Goal: Information Seeking & Learning: Learn about a topic

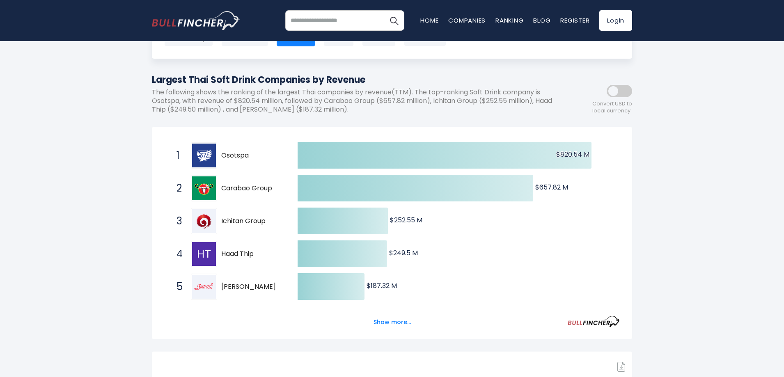
scroll to position [82, 0]
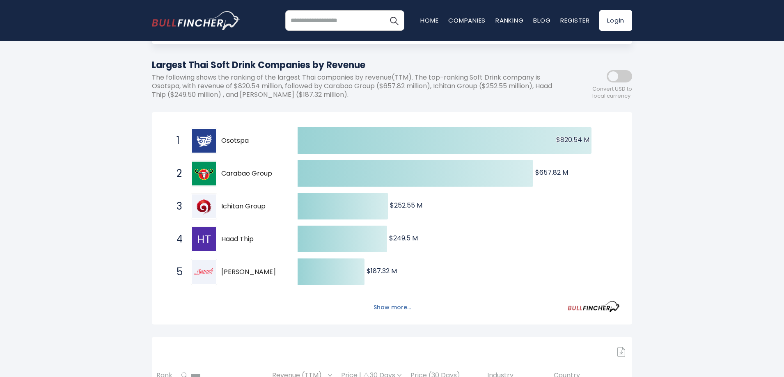
click at [380, 311] on button "Show more..." at bounding box center [392, 308] width 47 height 14
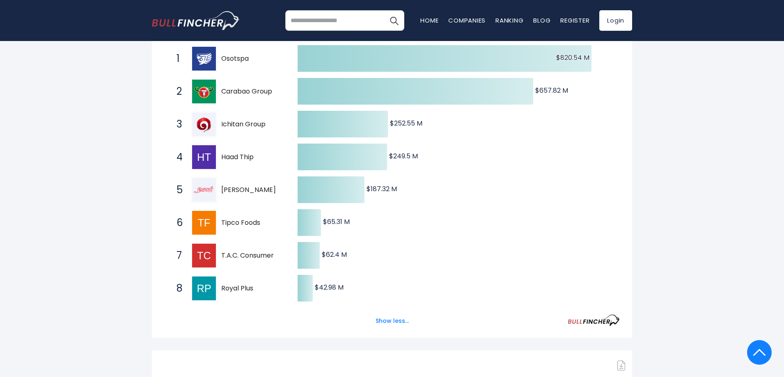
scroll to position [0, 0]
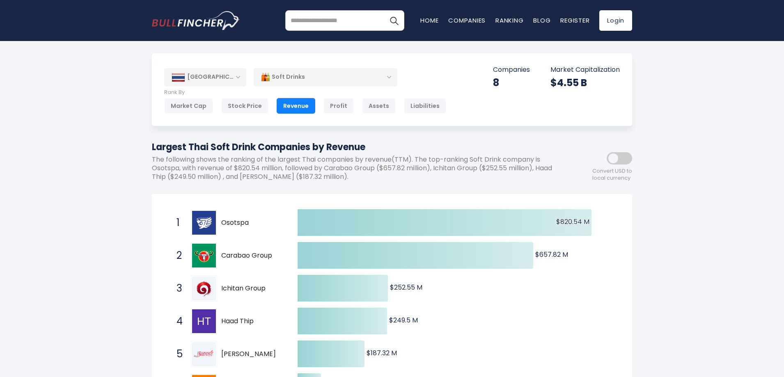
click at [388, 72] on div "Soft Drinks" at bounding box center [326, 77] width 144 height 19
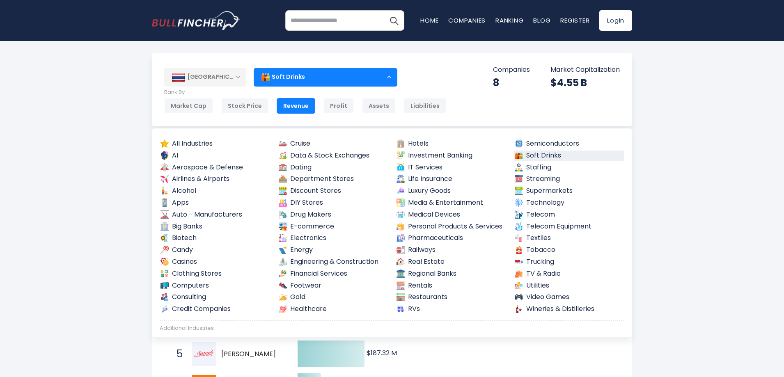
click at [388, 72] on div "Soft Drinks" at bounding box center [326, 77] width 144 height 19
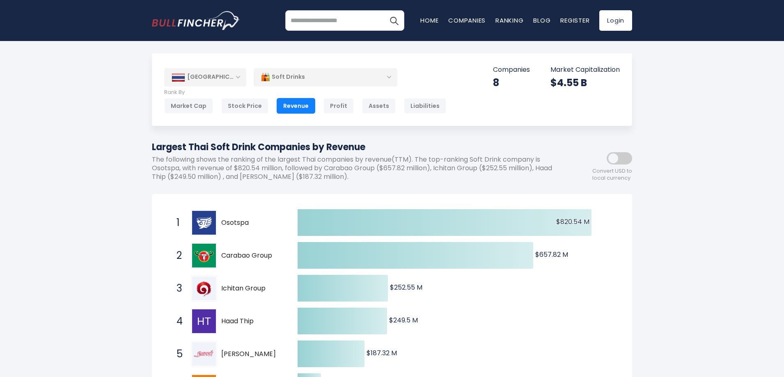
click at [388, 72] on div "Soft Drinks" at bounding box center [326, 77] width 144 height 19
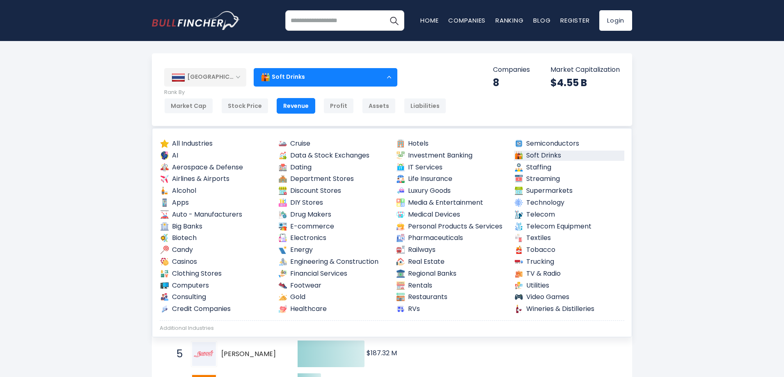
click at [388, 72] on div "Soft Drinks" at bounding box center [326, 77] width 144 height 19
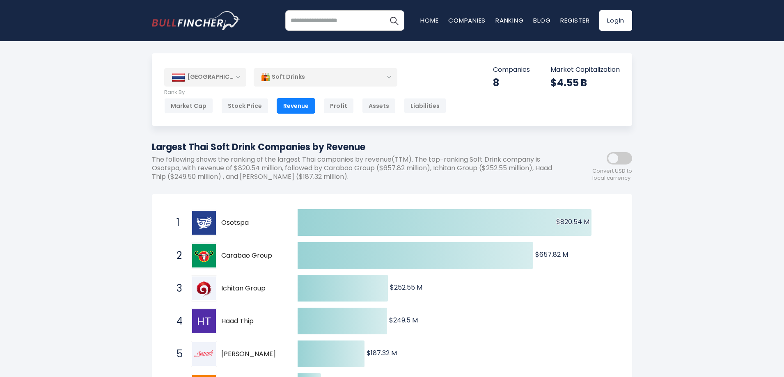
click at [630, 157] on span at bounding box center [619, 158] width 25 height 12
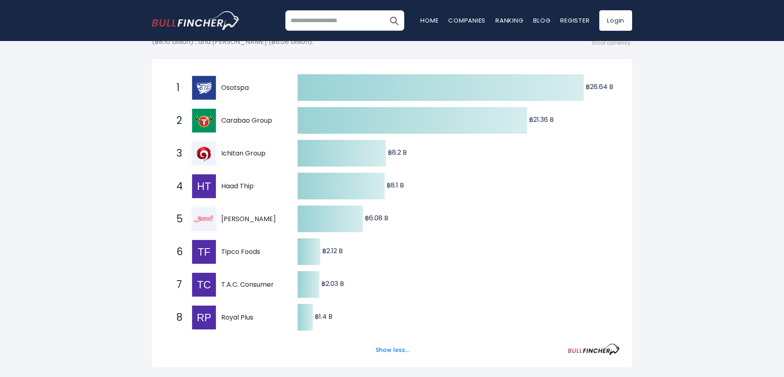
scroll to position [164, 0]
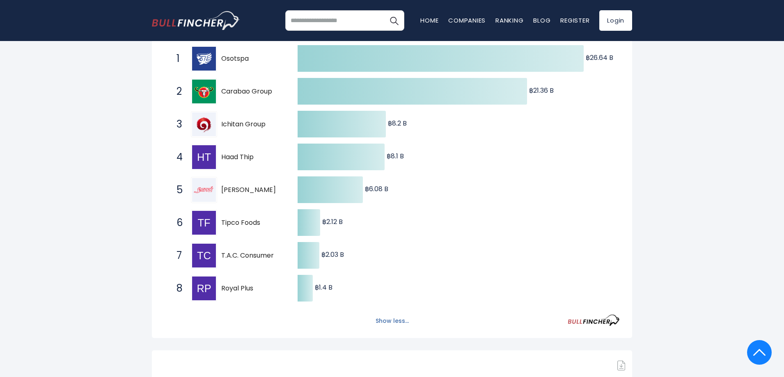
click at [392, 321] on button "Show less..." at bounding box center [392, 322] width 43 height 14
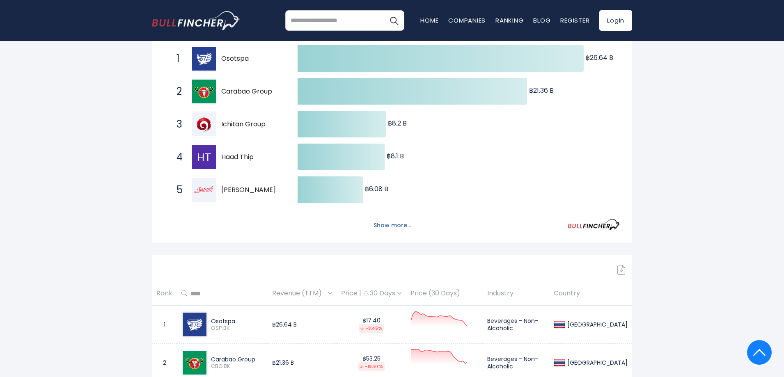
click at [396, 228] on button "Show more..." at bounding box center [392, 226] width 47 height 14
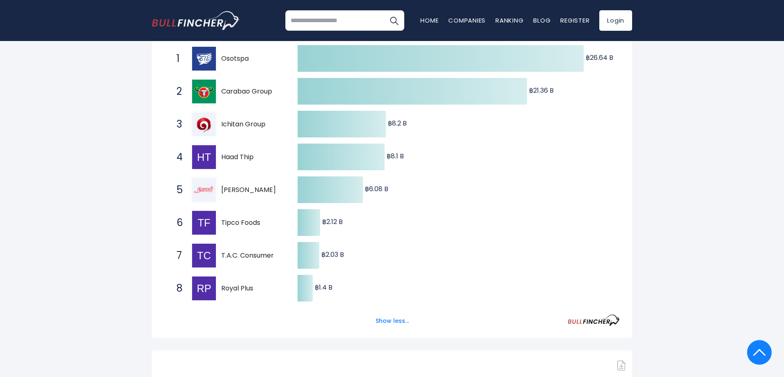
drag, startPoint x: 256, startPoint y: 129, endPoint x: 182, endPoint y: 197, distance: 100.9
click at [182, 197] on div "5 [PERSON_NAME] [PERSON_NAME].BK" at bounding box center [228, 190] width 111 height 26
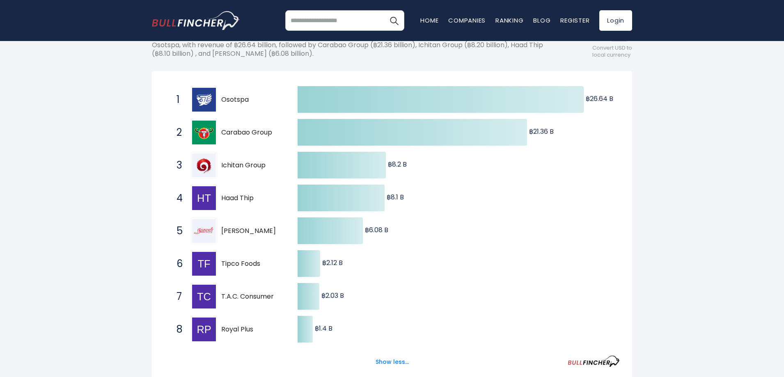
scroll to position [82, 0]
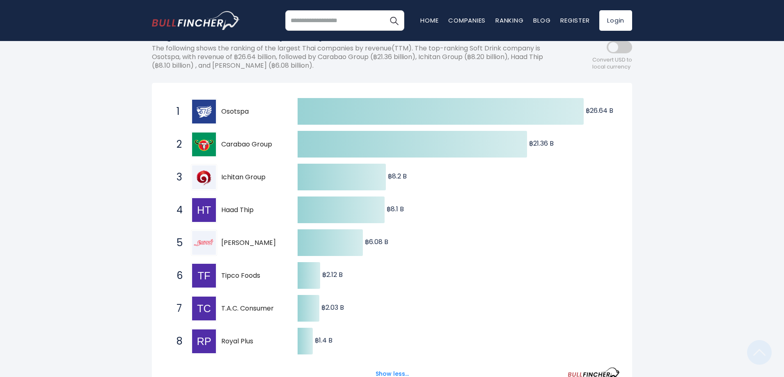
scroll to position [131, 0]
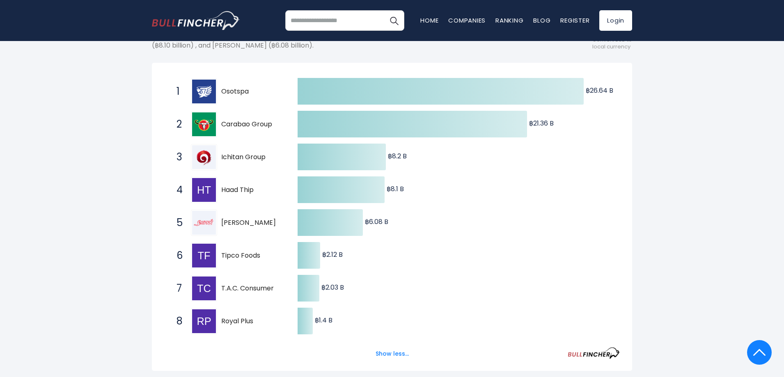
click at [232, 327] on div "8 Royal Plus PLUS.BK" at bounding box center [228, 321] width 111 height 26
click at [229, 319] on span "Royal Plus" at bounding box center [252, 321] width 62 height 9
click at [211, 321] on img at bounding box center [204, 322] width 24 height 24
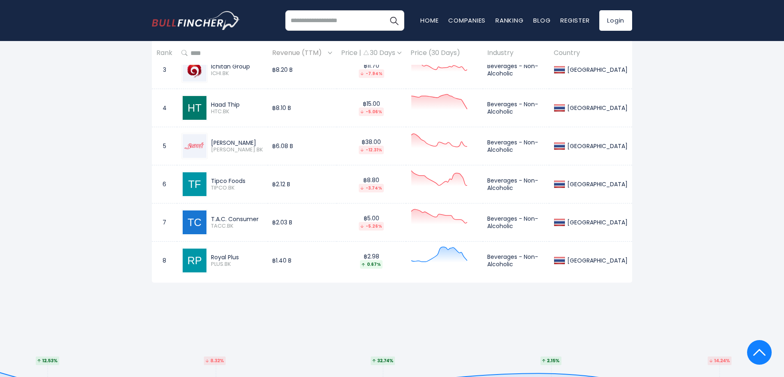
scroll to position [665, 0]
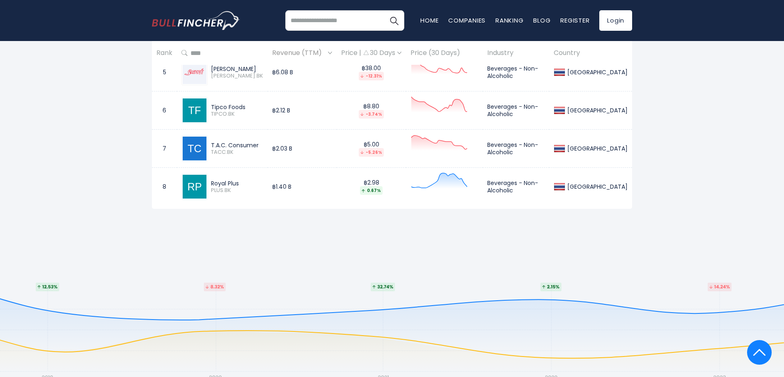
click at [226, 189] on span "PLUS.BK" at bounding box center [237, 190] width 52 height 7
click at [263, 197] on div "Royal Plus PLUS.BK" at bounding box center [223, 187] width 82 height 26
drag, startPoint x: 240, startPoint y: 185, endPoint x: 211, endPoint y: 185, distance: 28.8
click at [211, 185] on div "Royal Plus PLUS.BK" at bounding box center [235, 187] width 55 height 14
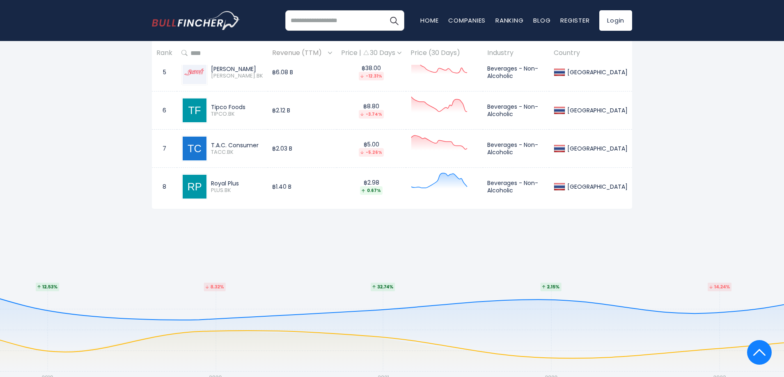
copy div "Royal Plus"
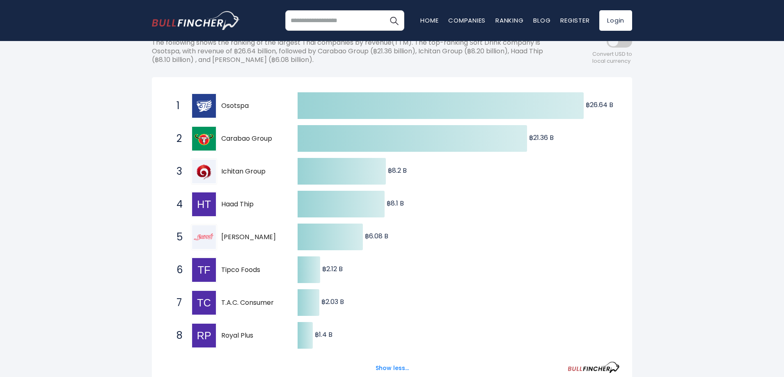
scroll to position [164, 0]
